Goal: Browse casually

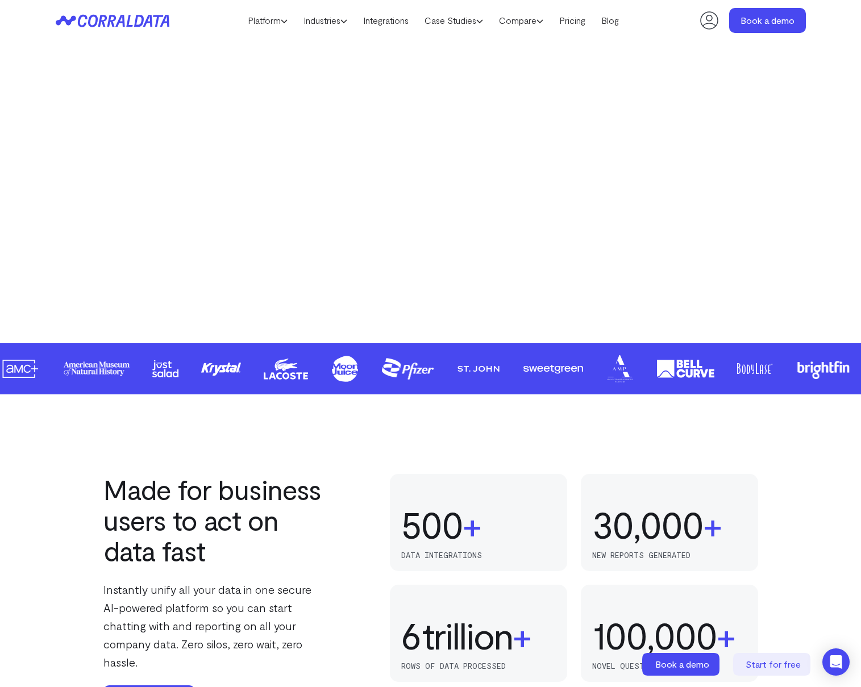
scroll to position [322, 0]
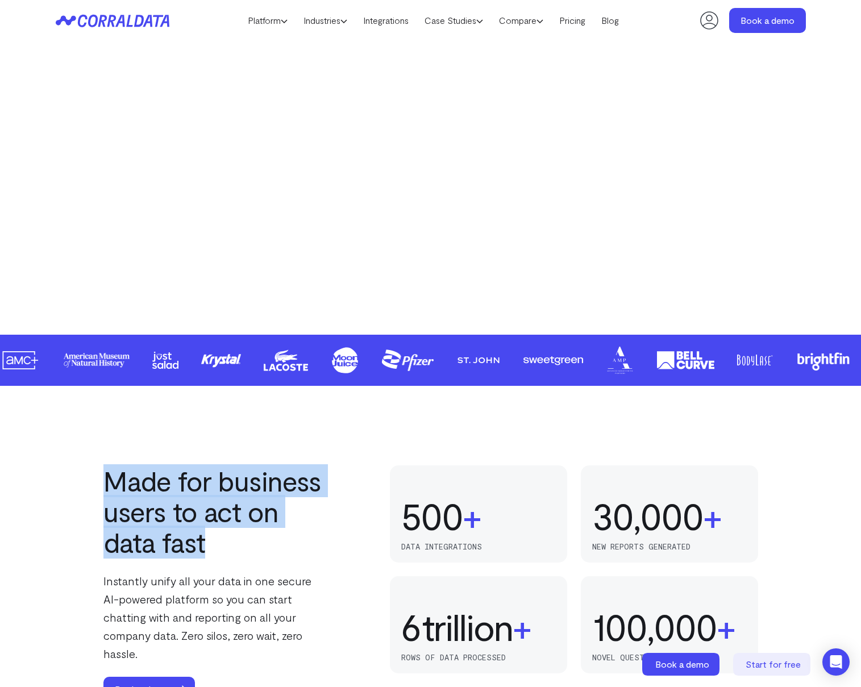
drag, startPoint x: 227, startPoint y: 547, endPoint x: 109, endPoint y: 491, distance: 131.7
click at [108, 491] on h2 "Made for business users to act on data fast" at bounding box center [215, 512] width 225 height 92
drag, startPoint x: 98, startPoint y: 485, endPoint x: 300, endPoint y: 565, distance: 217.5
click at [300, 565] on div "Made for business users to act on data fast Instantly unify all your data in on…" at bounding box center [431, 584] width 819 height 236
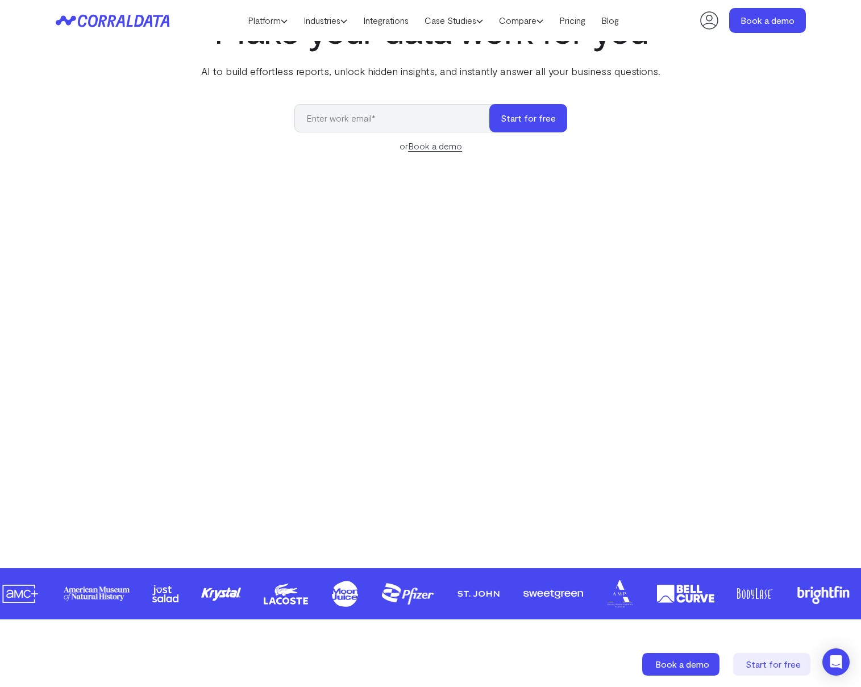
scroll to position [0, 0]
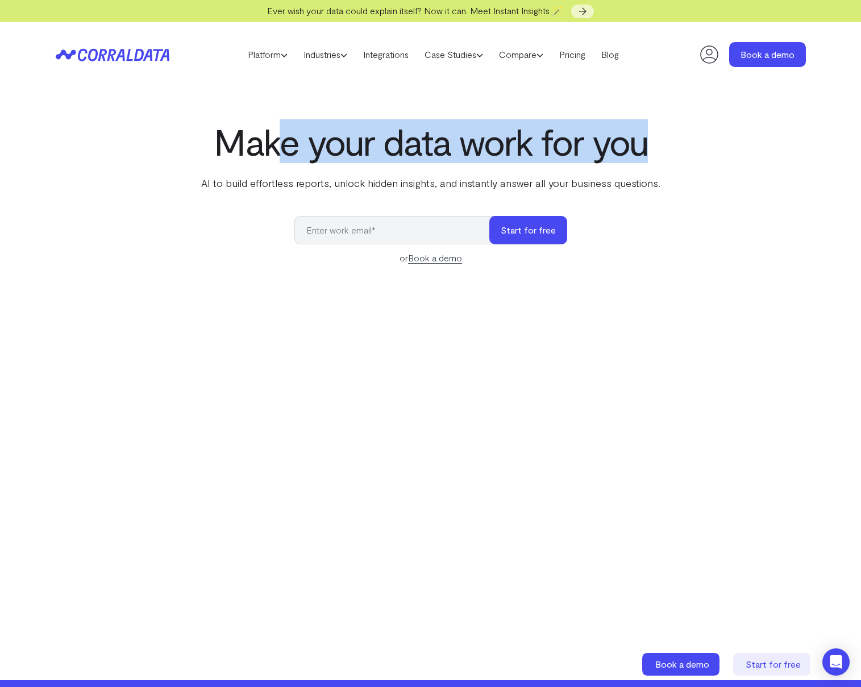
drag, startPoint x: 667, startPoint y: 142, endPoint x: 277, endPoint y: 162, distance: 391.1
click at [277, 162] on div "Make your data work for you AI to build effortless reports, unlock hidden insig…" at bounding box center [431, 375] width 819 height 508
drag, startPoint x: 205, startPoint y: 159, endPoint x: 513, endPoint y: 164, distance: 308.2
click at [513, 164] on div "Make your data work for you AI to build effortless reports, unlock hidden insig…" at bounding box center [431, 155] width 464 height 69
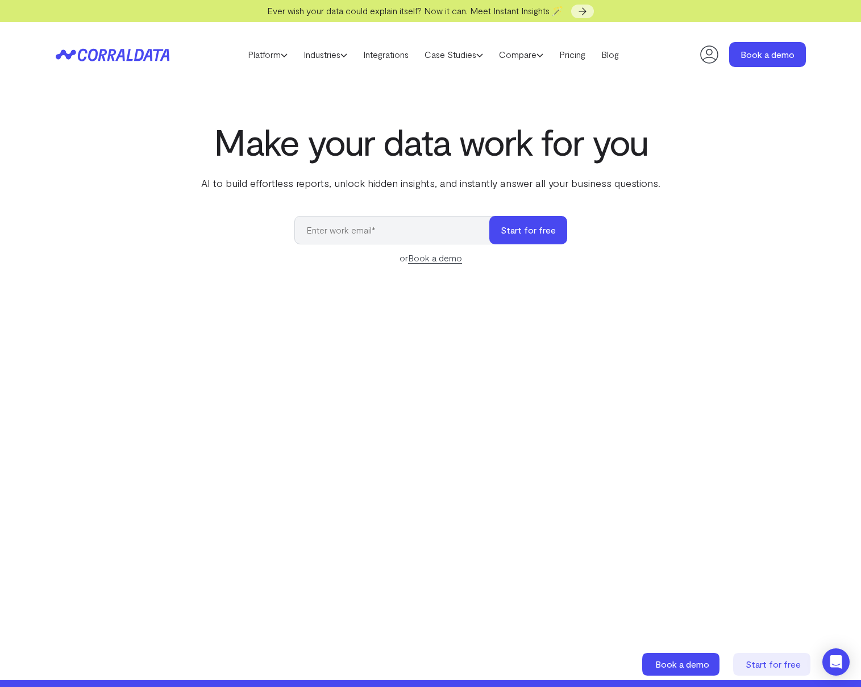
click at [640, 149] on h1 "Make your data work for you" at bounding box center [431, 141] width 464 height 41
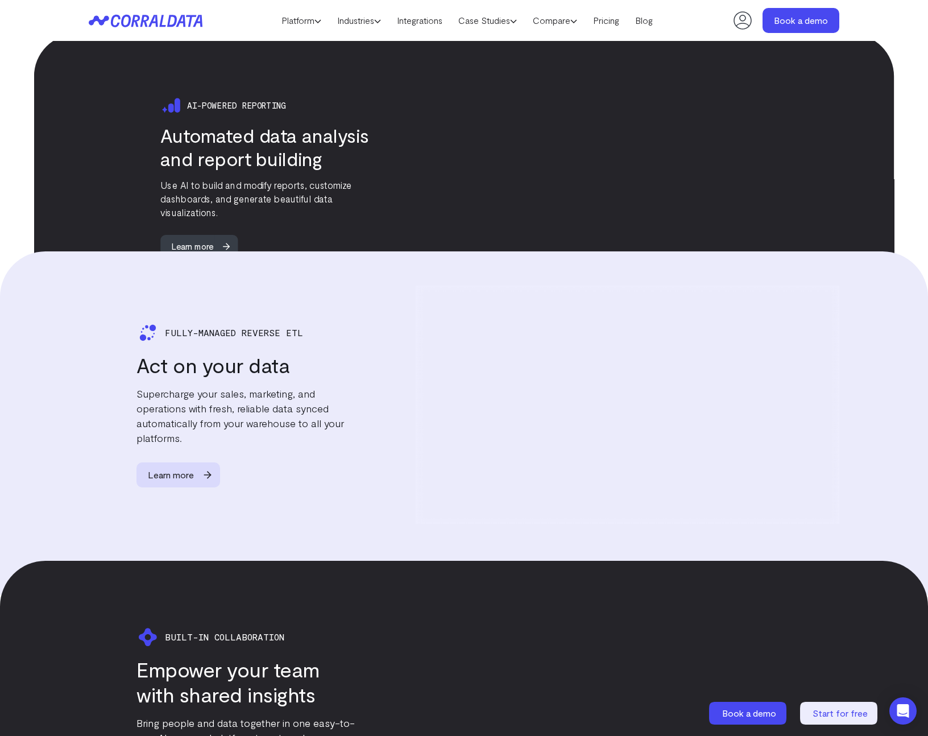
scroll to position [1758, 0]
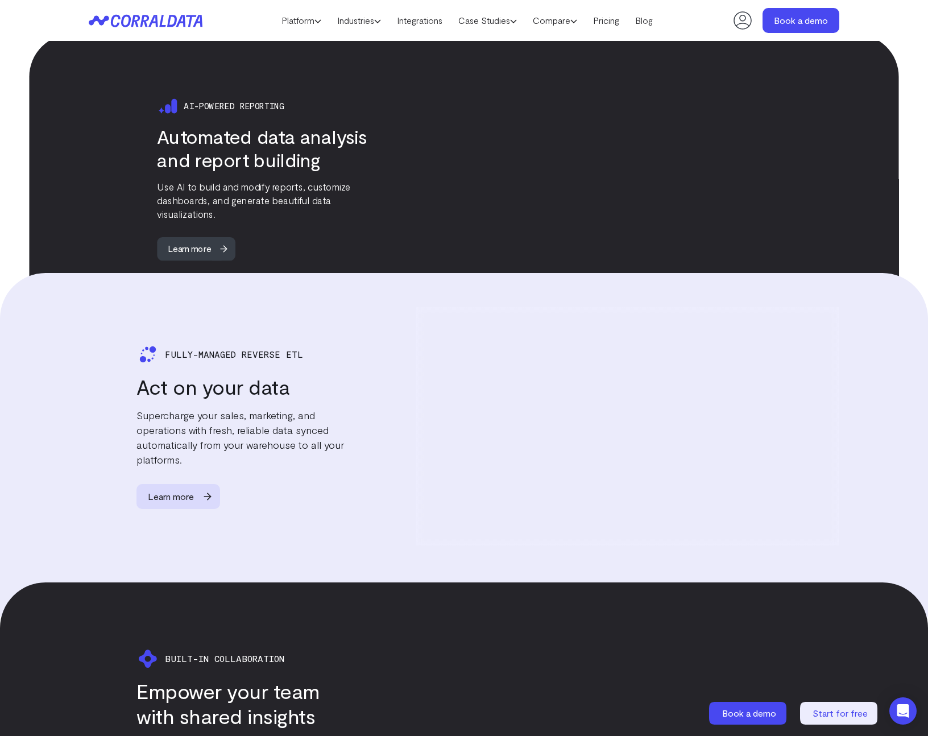
drag, startPoint x: 632, startPoint y: 430, endPoint x: 719, endPoint y: 429, distance: 87.6
click at [721, 429] on div at bounding box center [628, 426] width 424 height 238
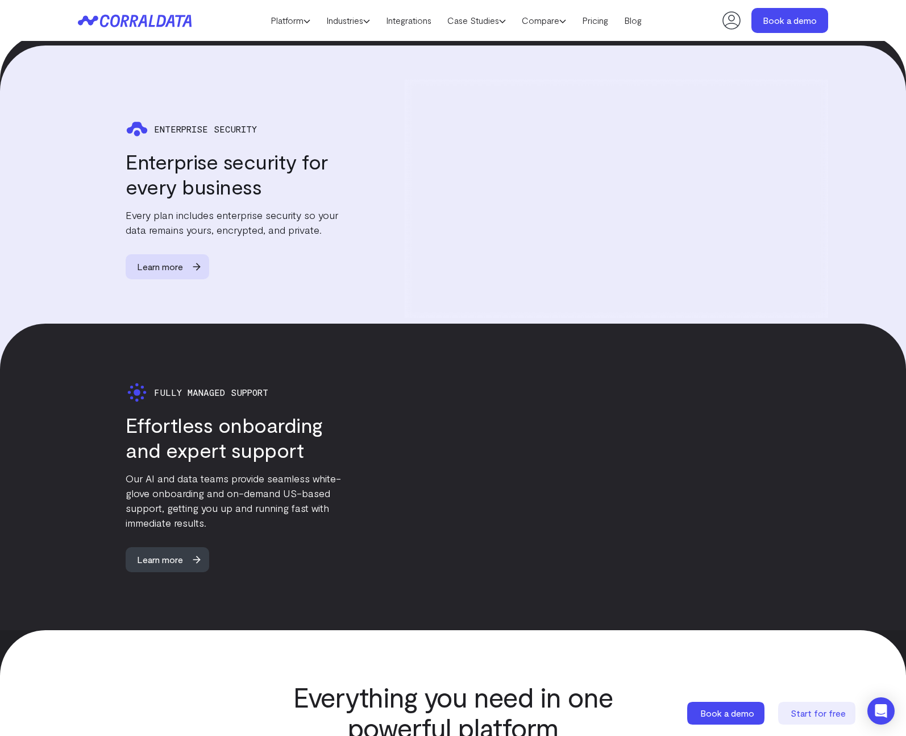
scroll to position [2636, 0]
